Goal: Information Seeking & Learning: Compare options

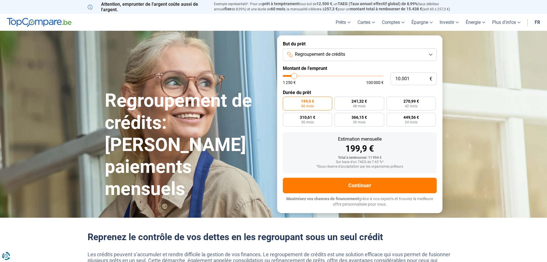
click at [367, 55] on button "Regroupement de crédits" at bounding box center [360, 54] width 154 height 13
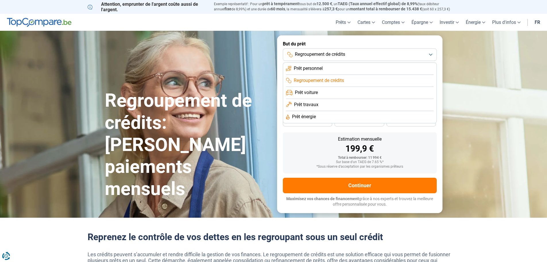
click at [329, 111] on li "Prêt travaux" at bounding box center [360, 117] width 148 height 12
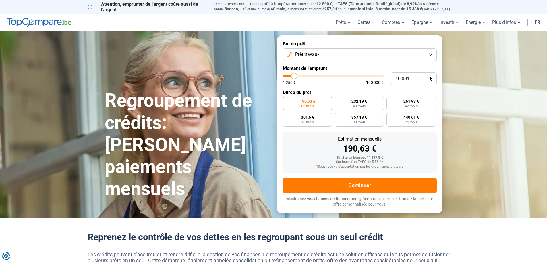
type input "9.750"
type input "9750"
type input "10.000"
type input "10000"
type input "10.500"
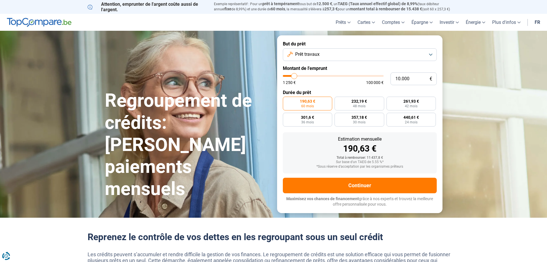
type input "10500"
type input "11.750"
type input "11750"
type input "12.500"
type input "12500"
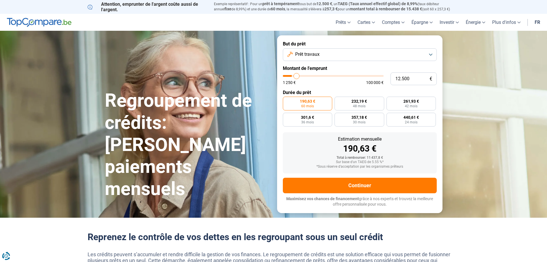
type input "13.250"
type input "13250"
type input "14.250"
type input "14250"
type input "16.000"
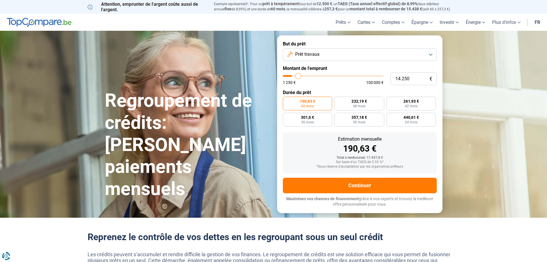
type input "16000"
type input "17.750"
type input "17750"
type input "19.250"
type input "19250"
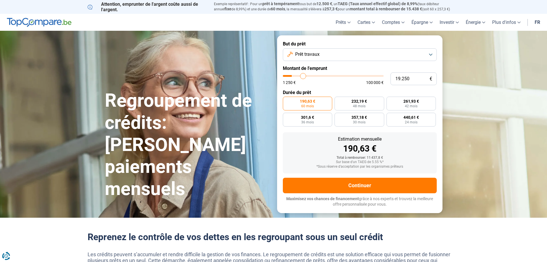
type input "21.250"
type input "21250"
type input "23.250"
type input "23250"
type input "25.000"
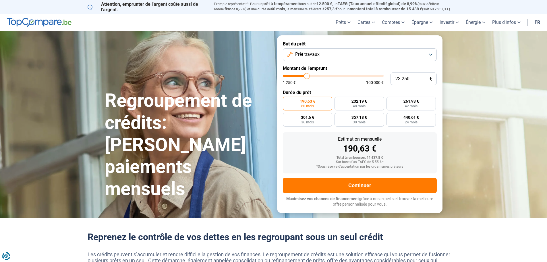
type input "25000"
type input "26.500"
type input "26500"
type input "28.000"
type input "28000"
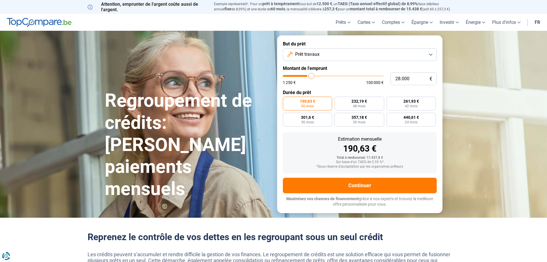
type input "29.500"
type input "29500"
type input "30.750"
type input "30750"
type input "31.750"
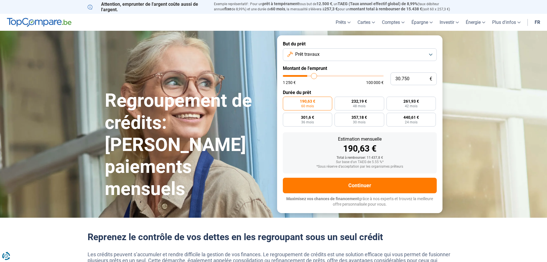
type input "31750"
type input "32.750"
type input "32750"
type input "34.000"
type input "34000"
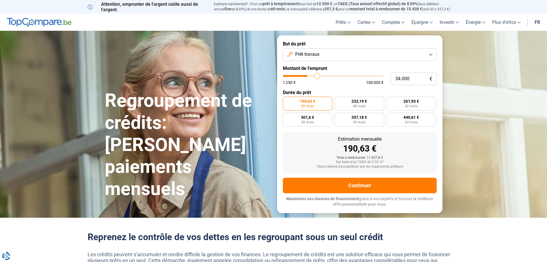
type input "35.250"
type input "35250"
type input "36.250"
type input "36250"
type input "36.750"
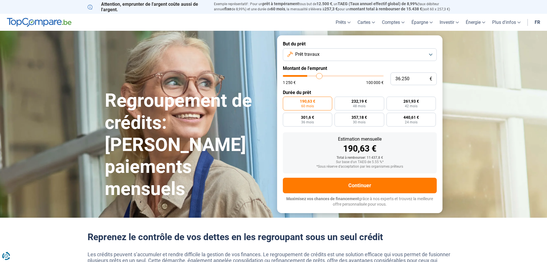
type input "36750"
type input "37.000"
type input "37000"
type input "37.250"
type input "37250"
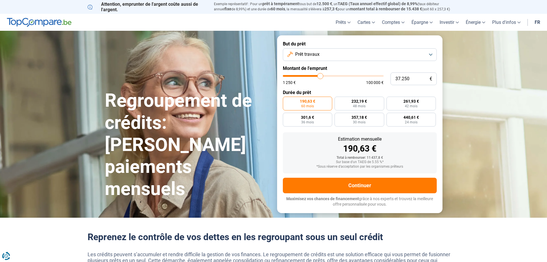
type input "38.750"
type input "38750"
type input "40.000"
type input "40000"
type input "41.250"
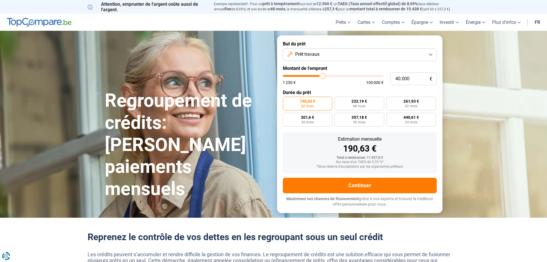
type input "41250"
type input "42.500"
type input "42500"
type input "44.000"
type input "44000"
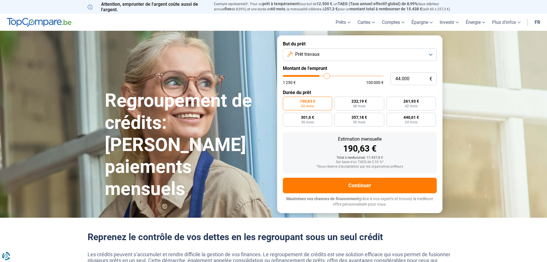
type input "45.000"
type input "45000"
type input "45.750"
type input "45750"
type input "46.000"
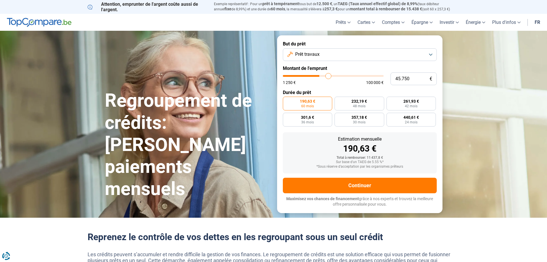
type input "46000"
type input "46.750"
type input "46750"
type input "47.000"
type input "47000"
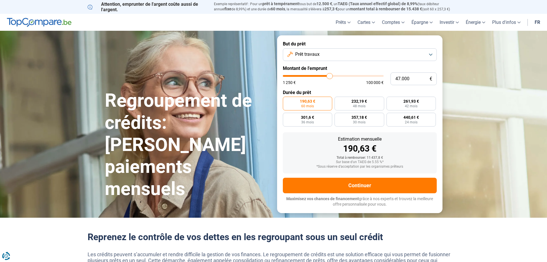
type input "48.250"
type input "48250"
type input "49.750"
type input "49750"
type input "51.000"
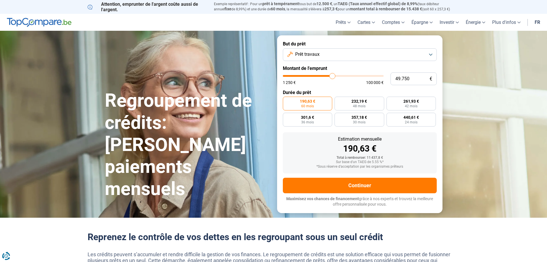
type input "51000"
type input "52.000"
type input "52000"
type input "53.250"
type input "53250"
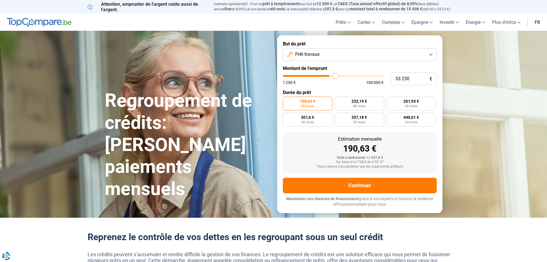
type input "54.000"
type input "54000"
type input "54.500"
type input "54500"
type input "54.750"
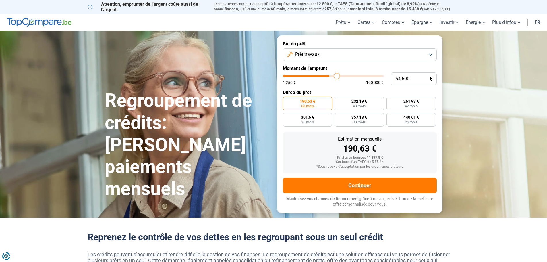
type input "54750"
type input "55.500"
type input "55500"
type input "55.750"
type input "55750"
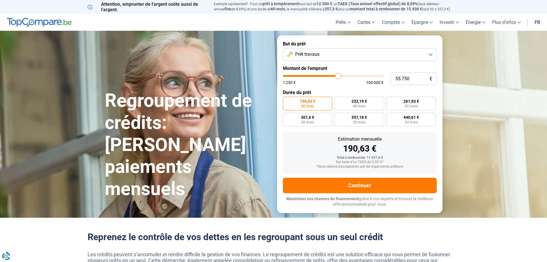
type input "56.000"
type input "56000"
type input "56.500"
type input "56500"
type input "57.000"
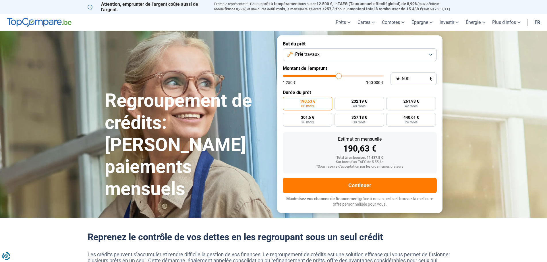
type input "57000"
type input "57.500"
type input "57500"
type input "58.000"
type input "58000"
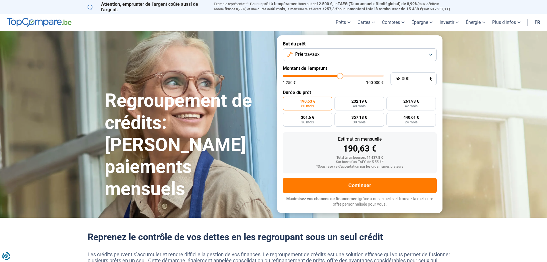
type input "58.500"
type input "58500"
type input "58.750"
type input "58750"
type input "59.250"
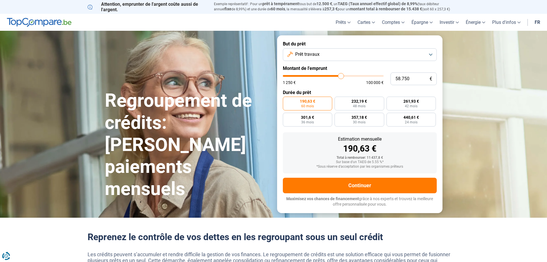
type input "59250"
type input "59.500"
type input "59500"
type input "60.000"
type input "60000"
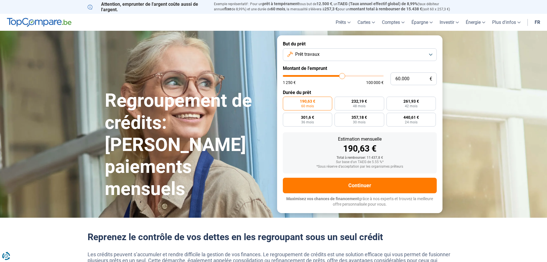
type input "60.750"
type input "60750"
type input "62.000"
type input "62000"
type input "63.500"
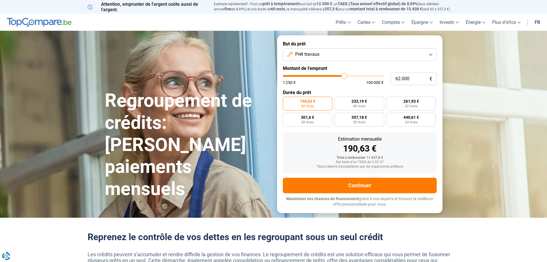
type input "63500"
type input "64.250"
type input "64250"
type input "64.750"
type input "64750"
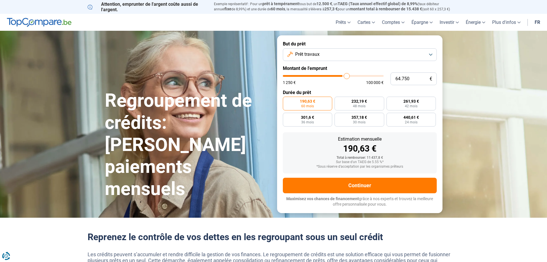
type input "65.250"
type input "65250"
type input "66.250"
type input "66250"
type input "66.500"
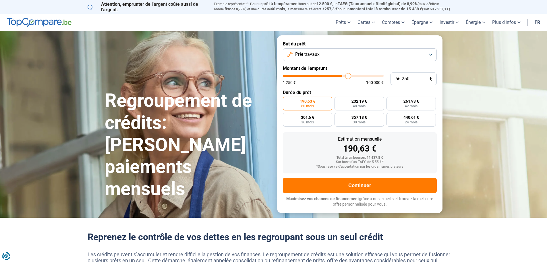
type input "66500"
type input "67.250"
type input "67250"
type input "67.500"
type input "67500"
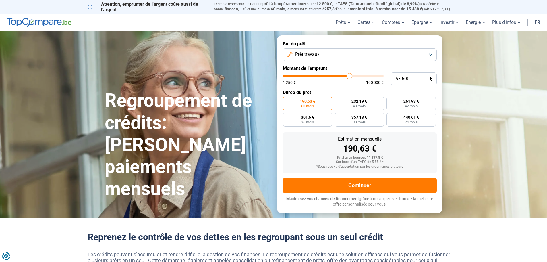
type input "68.000"
type input "68000"
type input "68.750"
type input "68750"
type input "69.500"
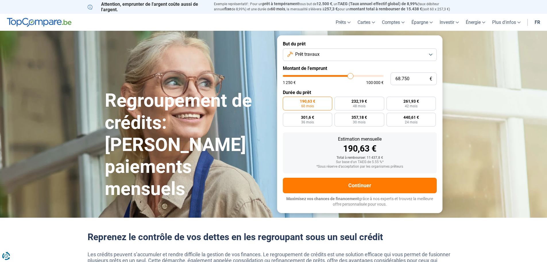
type input "69500"
type input "70.250"
type input "70250"
type input "70.750"
type input "70750"
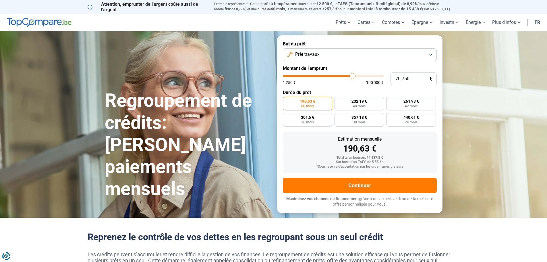
type input "71.000"
type input "71000"
type input "71.750"
type input "71750"
type input "72.500"
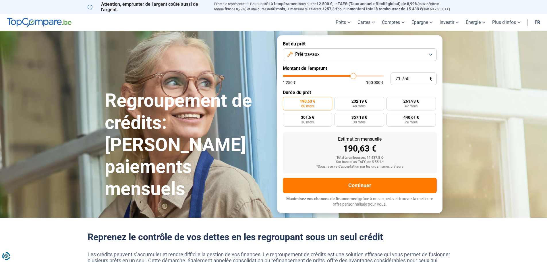
type input "72500"
type input "72.750"
type input "72750"
type input "73.500"
type input "73500"
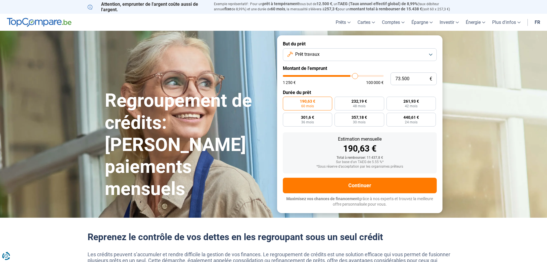
type input "74.000"
type input "74000"
type input "74.750"
type input "74750"
type input "75.750"
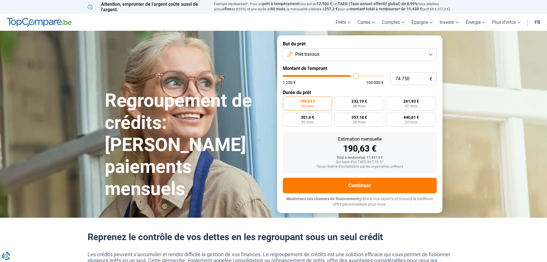
type input "75750"
type input "76.750"
type input "76750"
type input "78.000"
type input "78000"
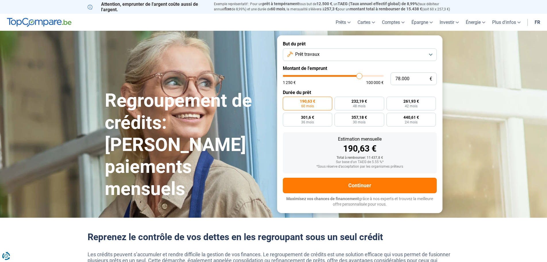
type input "78.500"
type input "78500"
type input "79.500"
type input "79500"
type input "80.250"
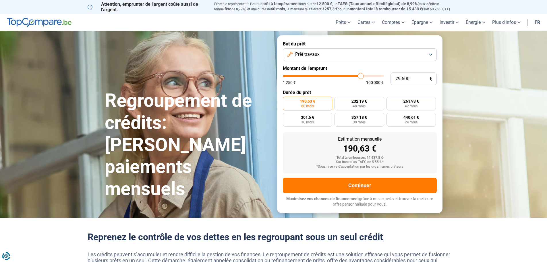
type input "80250"
type input "81.250"
type input "81250"
type input "82.500"
type input "82500"
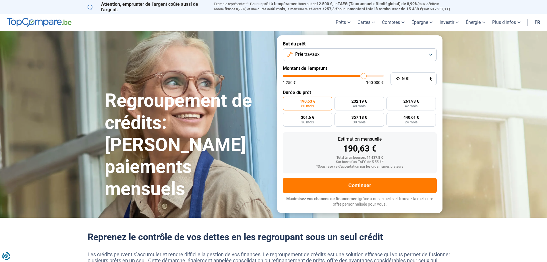
type input "84.250"
type input "84250"
type input "85.500"
type input "85500"
type input "86.750"
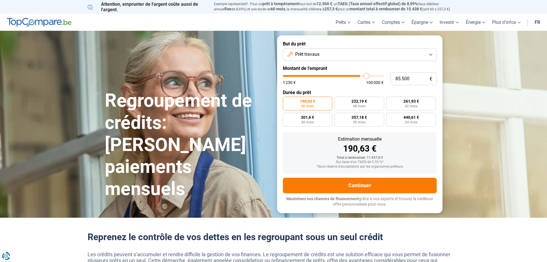
type input "86750"
type input "88.000"
type input "88000"
type input "88.500"
type input "88500"
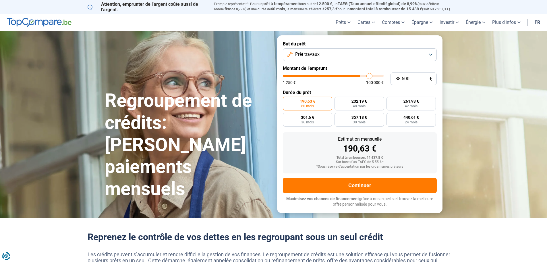
type input "88.750"
type input "88750"
type input "89.500"
type input "89500"
type input "90.000"
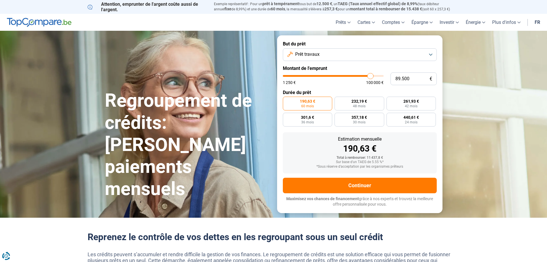
type input "90000"
type input "90.500"
type input "90500"
type input "91.000"
type input "91000"
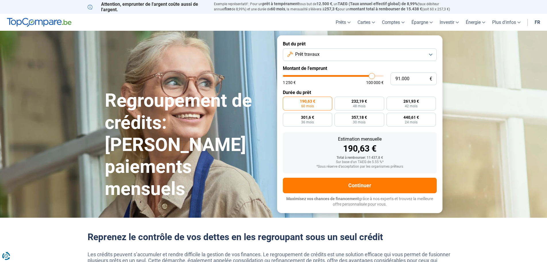
type input "91.250"
type input "91250"
type input "91.750"
type input "91750"
type input "92.000"
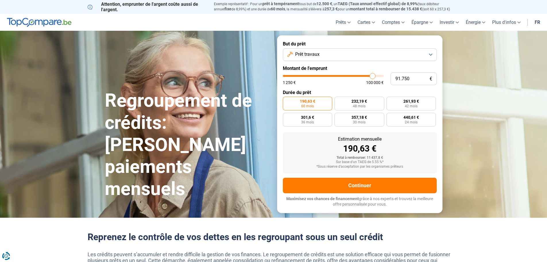
type input "92000"
type input "92.500"
type input "92500"
type input "93.000"
type input "93000"
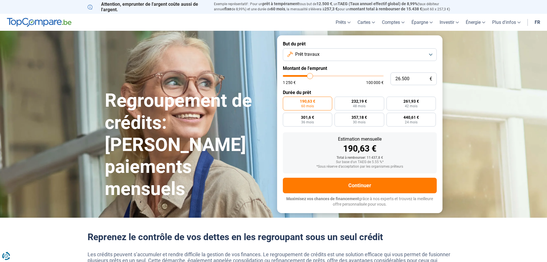
drag, startPoint x: 297, startPoint y: 75, endPoint x: 310, endPoint y: 72, distance: 13.0
click at [310, 75] on input "range" at bounding box center [333, 76] width 101 height 2
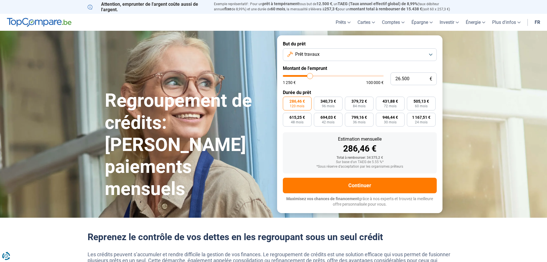
drag, startPoint x: 310, startPoint y: 72, endPoint x: 337, endPoint y: 72, distance: 26.7
click at [337, 72] on div "26.500 € 1 250 € 100 000 €" at bounding box center [360, 78] width 154 height 13
click at [406, 77] on input "26.500" at bounding box center [413, 78] width 46 height 13
drag, startPoint x: 311, startPoint y: 77, endPoint x: 323, endPoint y: 72, distance: 12.9
click at [323, 75] on input "range" at bounding box center [333, 76] width 101 height 2
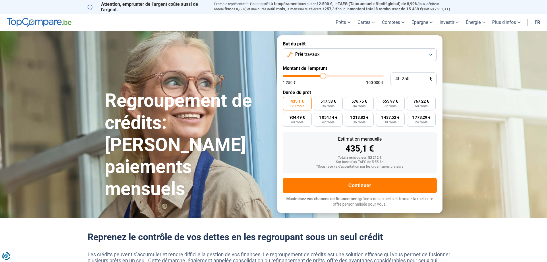
click at [472, 94] on section "Regroupement de crédits: Réduisez vos paiements mensuels Regroupement de crédit…" at bounding box center [273, 124] width 547 height 186
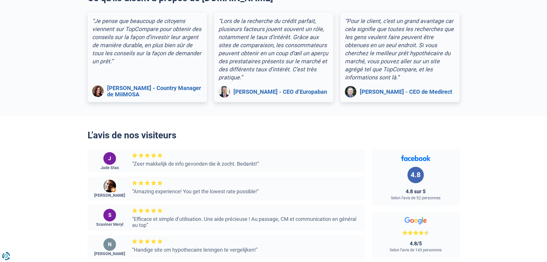
scroll to position [746, 0]
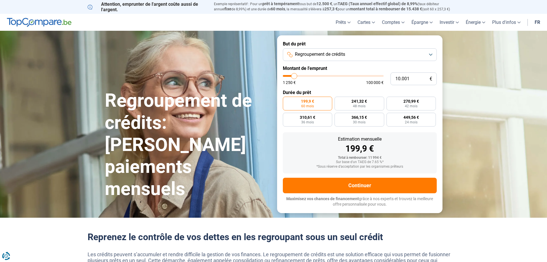
click at [51, 25] on img at bounding box center [39, 22] width 65 height 9
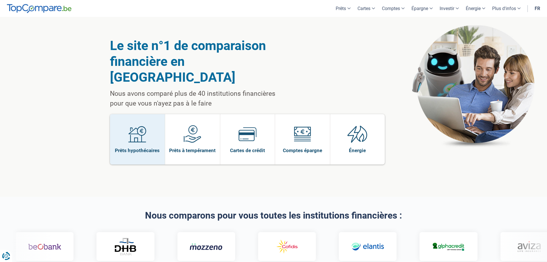
click at [144, 125] on img at bounding box center [137, 134] width 18 height 18
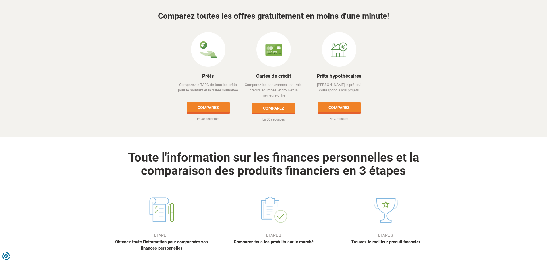
scroll to position [172, 0]
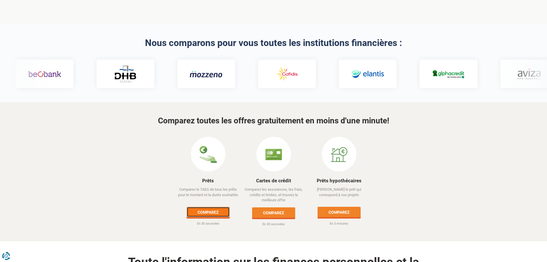
click at [220, 206] on link "Comparez" at bounding box center [208, 211] width 43 height 10
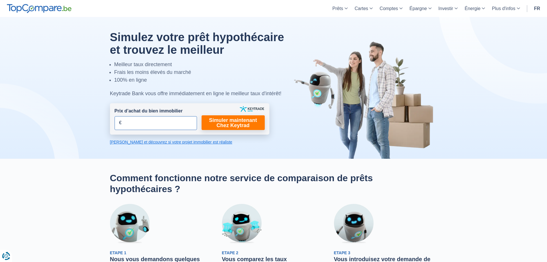
click at [144, 120] on input "Prix d’achat du bien immobilier" at bounding box center [156, 123] width 82 height 14
type input "135.000"
click at [228, 119] on link "Simuler maintenant Chez Keytrad" at bounding box center [233, 122] width 63 height 15
click at [228, 122] on link "Simuler maintenant Chez Keytrad" at bounding box center [233, 122] width 63 height 15
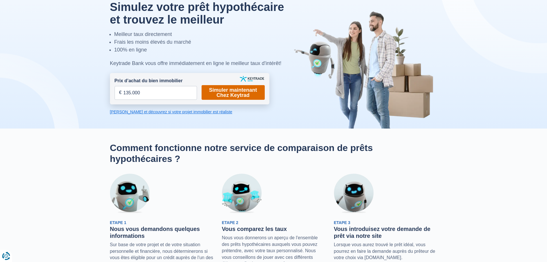
scroll to position [29, 0]
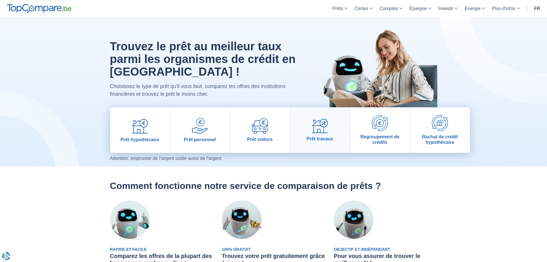
click at [313, 133] on img at bounding box center [320, 126] width 16 height 15
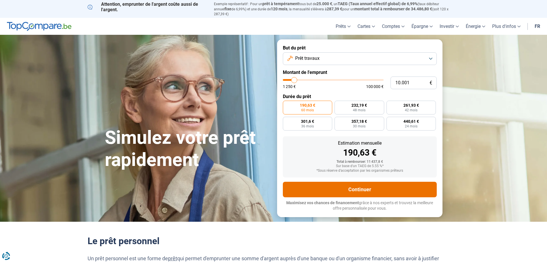
click at [358, 182] on button "Continuer" at bounding box center [360, 189] width 154 height 16
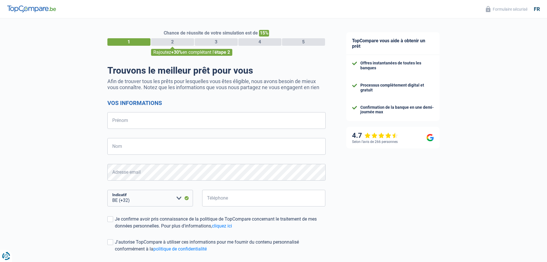
select select "32"
